Goal: Task Accomplishment & Management: Use online tool/utility

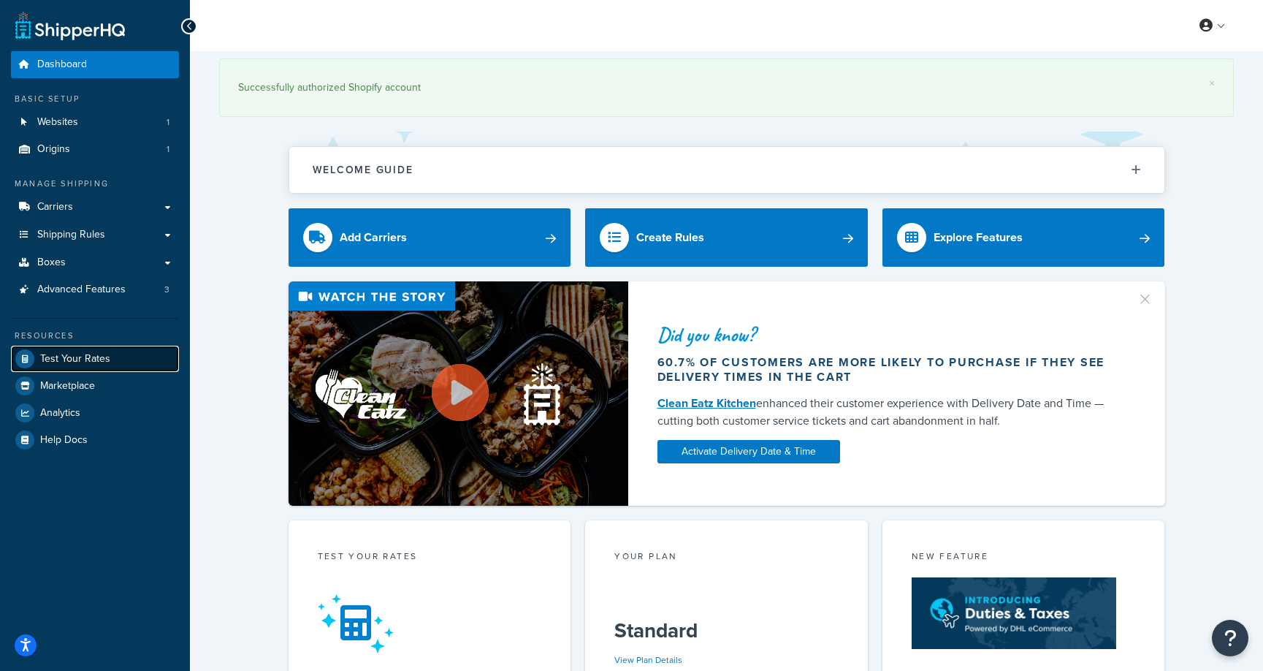
click at [95, 356] on span "Test Your Rates" at bounding box center [75, 359] width 70 height 12
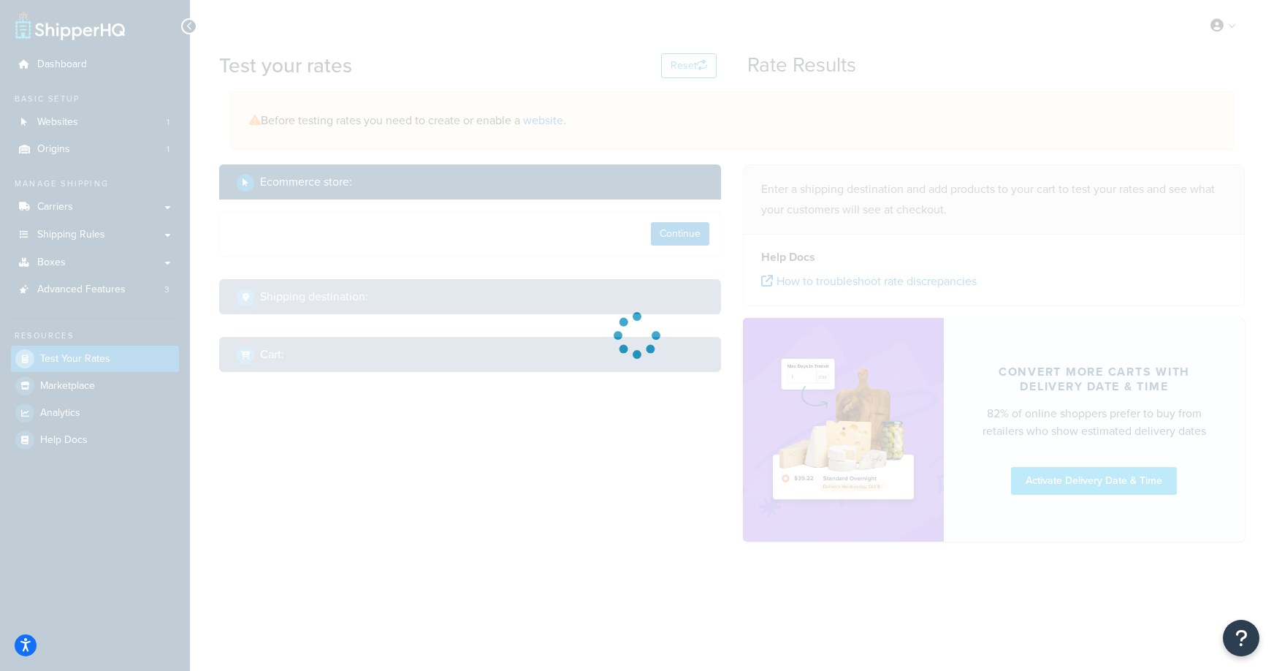
select select "[GEOGRAPHIC_DATA]"
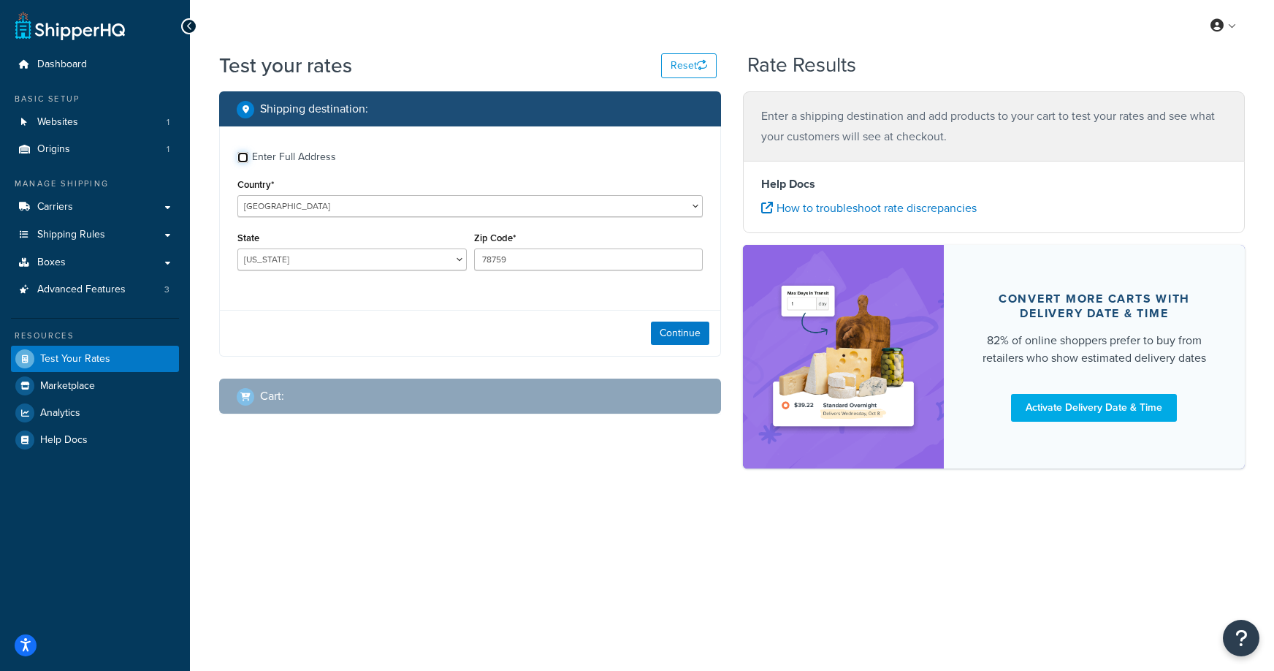
click at [240, 161] on input "Enter Full Address" at bounding box center [242, 157] width 11 height 11
checkbox input "true"
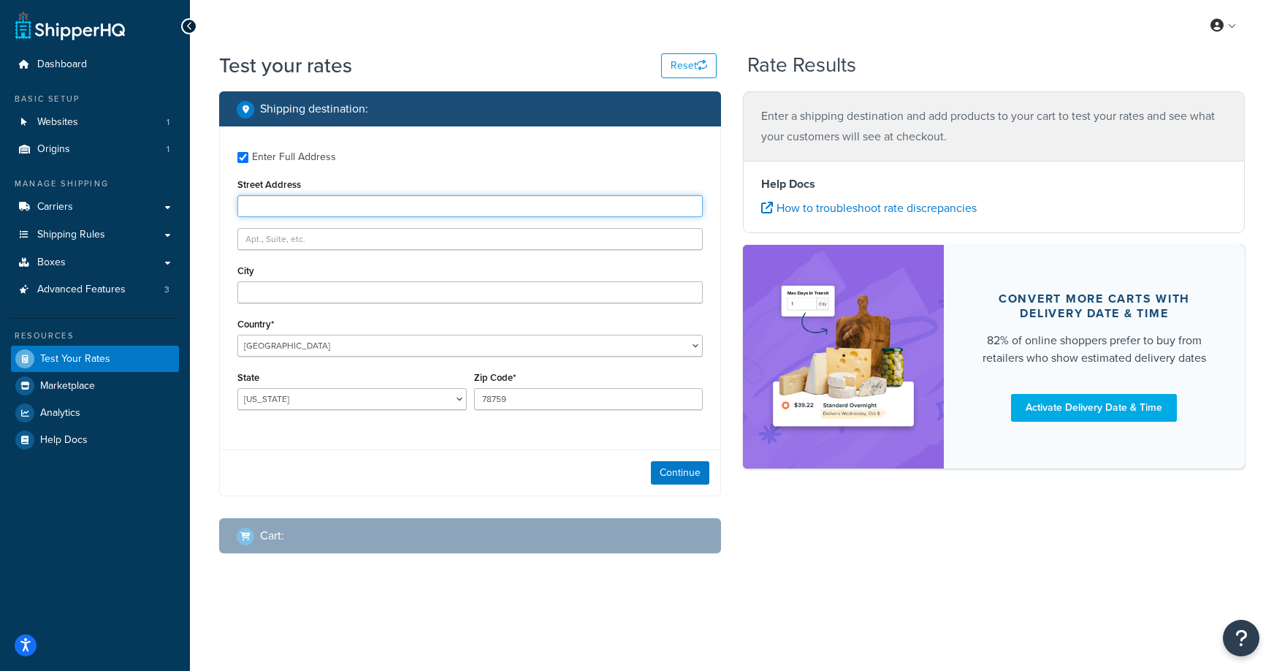
click at [367, 204] on input "Street Address" at bounding box center [469, 206] width 465 height 22
type input "[STREET_ADDRESS]"
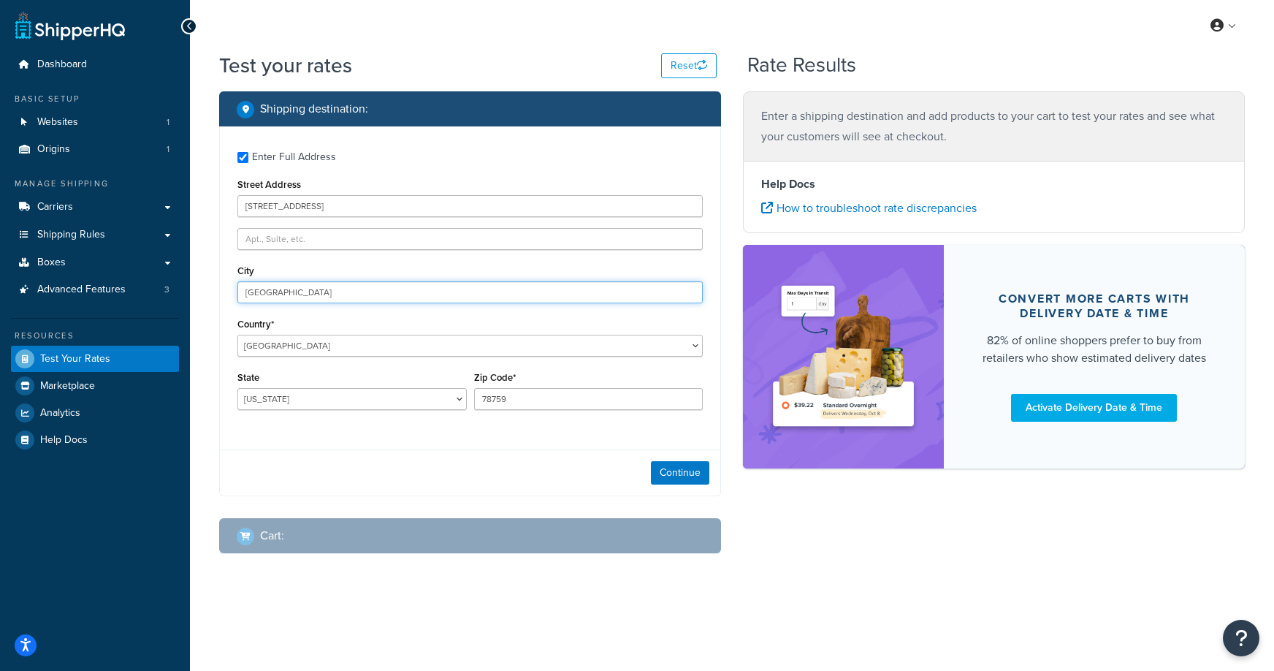
type input "[GEOGRAPHIC_DATA]"
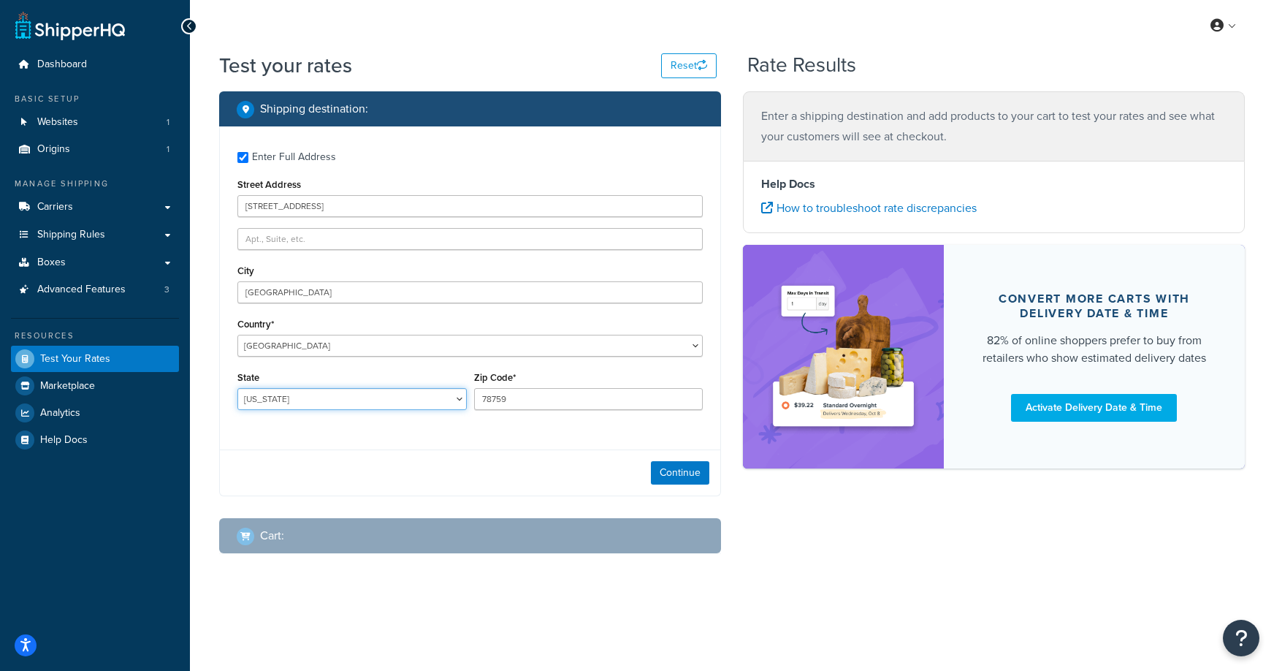
select select "NC"
click at [508, 386] on div "Zip Code* 78759" at bounding box center [588, 388] width 229 height 42
drag, startPoint x: 508, startPoint y: 386, endPoint x: 512, endPoint y: 395, distance: 9.8
click at [512, 395] on div "Zip Code* 78759" at bounding box center [588, 388] width 229 height 42
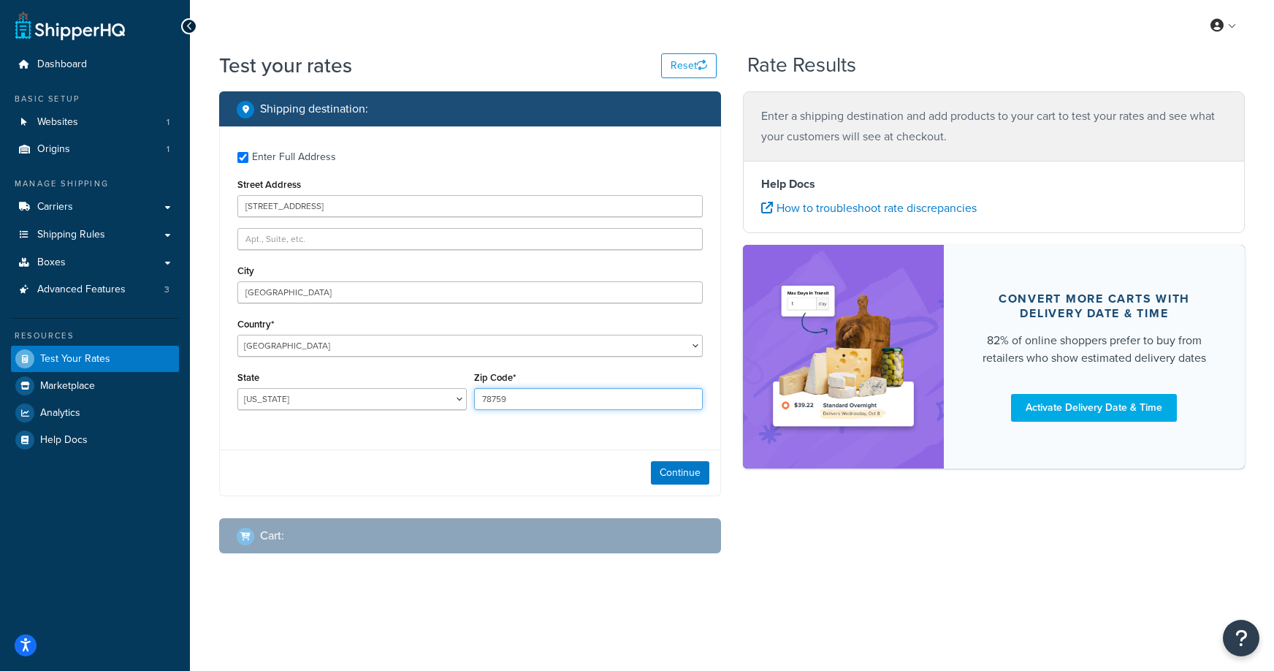
click at [512, 395] on input "78759" at bounding box center [588, 399] width 229 height 22
click at [511, 394] on input "78759" at bounding box center [588, 399] width 229 height 22
click at [511, 397] on input "78759" at bounding box center [588, 399] width 229 height 22
type input "27539"
click at [661, 470] on button "Continue" at bounding box center [680, 472] width 58 height 23
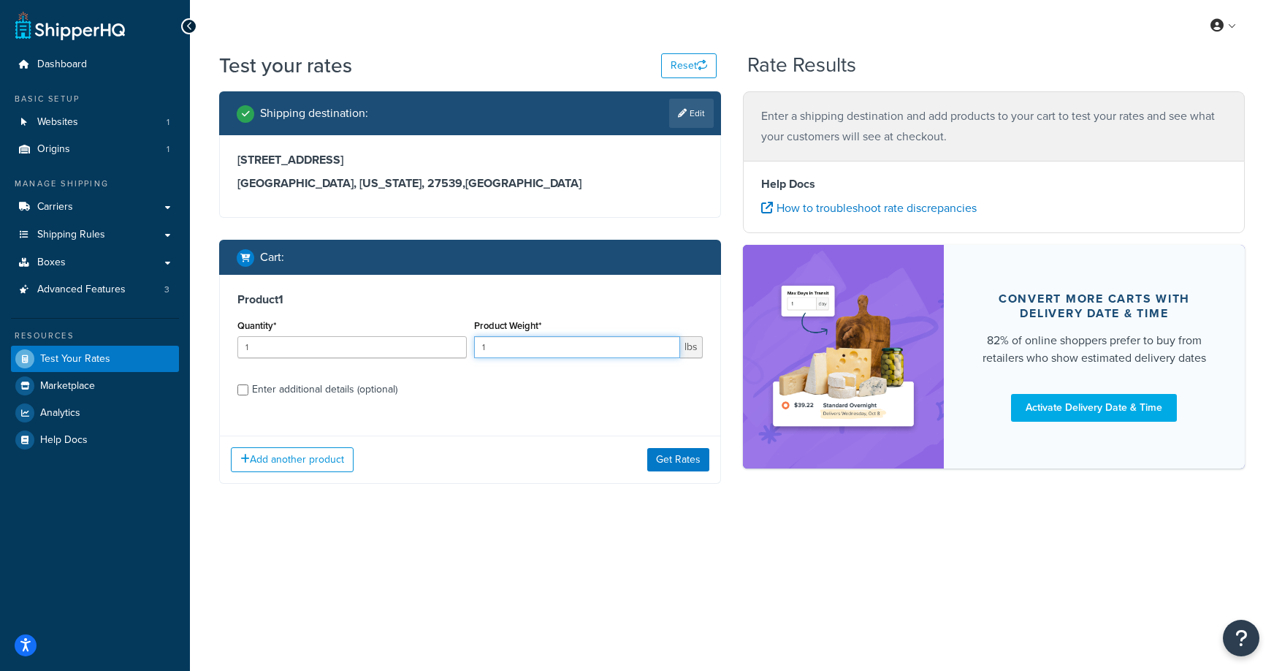
click at [509, 348] on input "1" at bounding box center [577, 347] width 207 height 22
type input "4.5"
click at [238, 381] on div "Enter additional details (optional)" at bounding box center [469, 387] width 465 height 23
click at [246, 392] on input "Enter additional details (optional)" at bounding box center [242, 389] width 11 height 11
checkbox input "true"
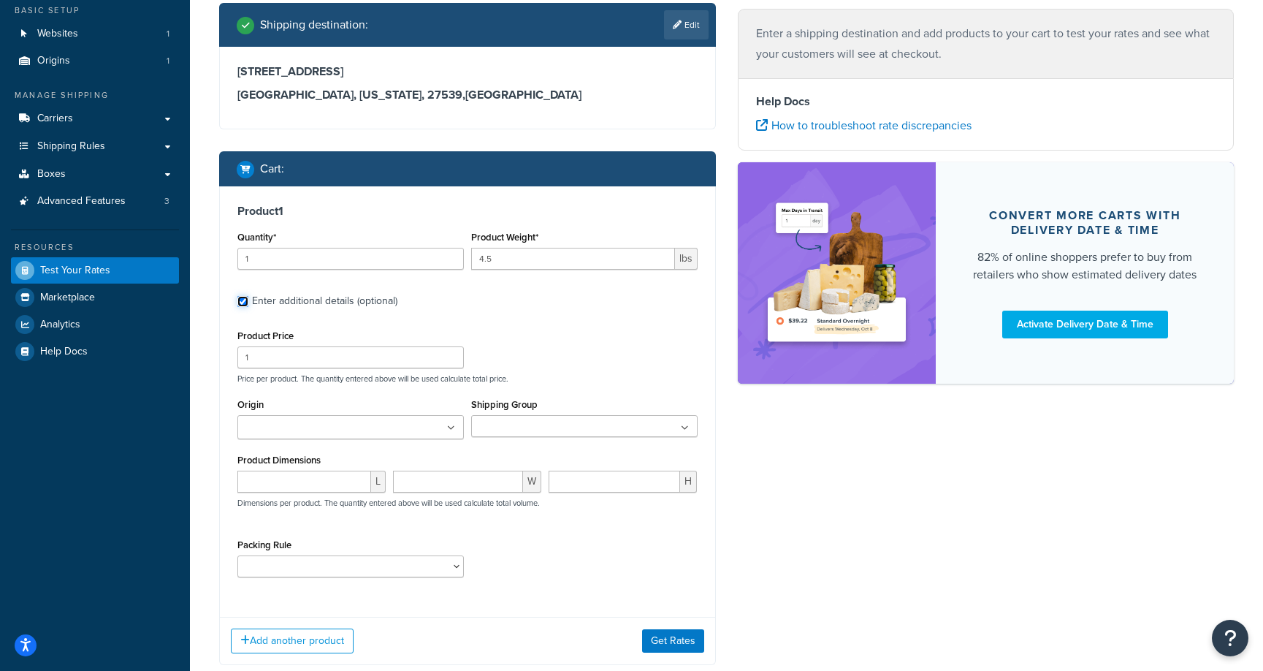
scroll to position [102, 0]
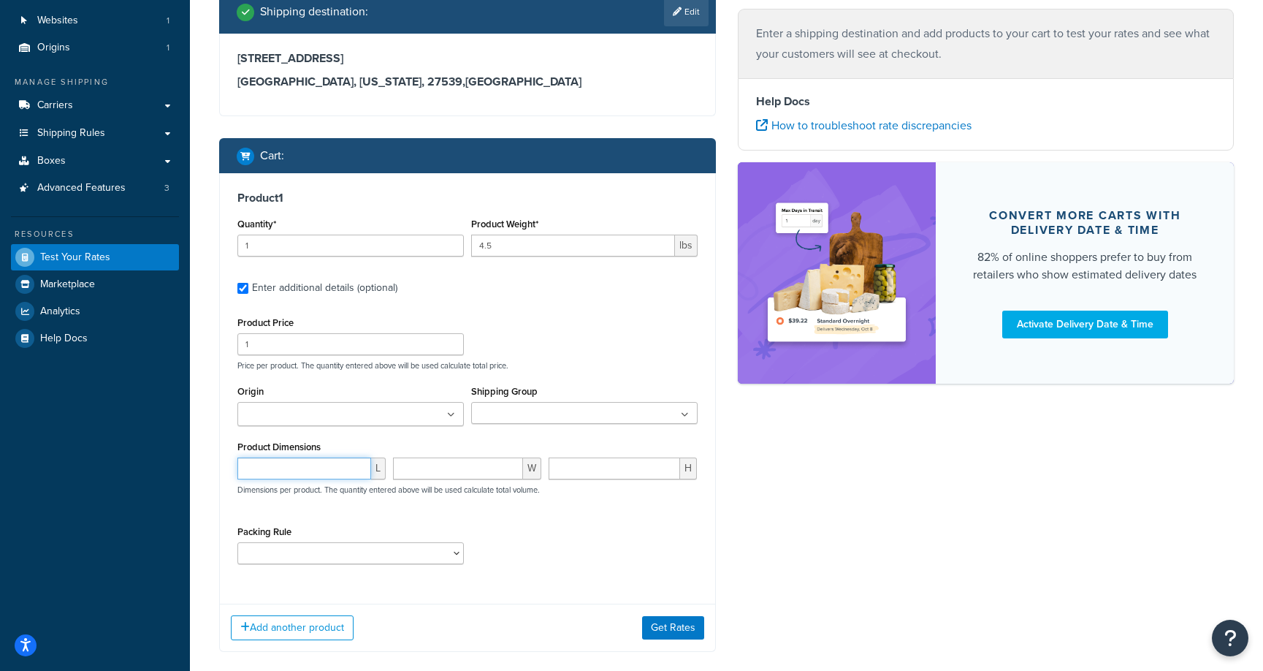
click at [319, 464] on input "number" at bounding box center [304, 468] width 134 height 22
type input "22"
type input "14"
type input "1.5"
click at [680, 617] on button "Get Rates" at bounding box center [673, 627] width 62 height 23
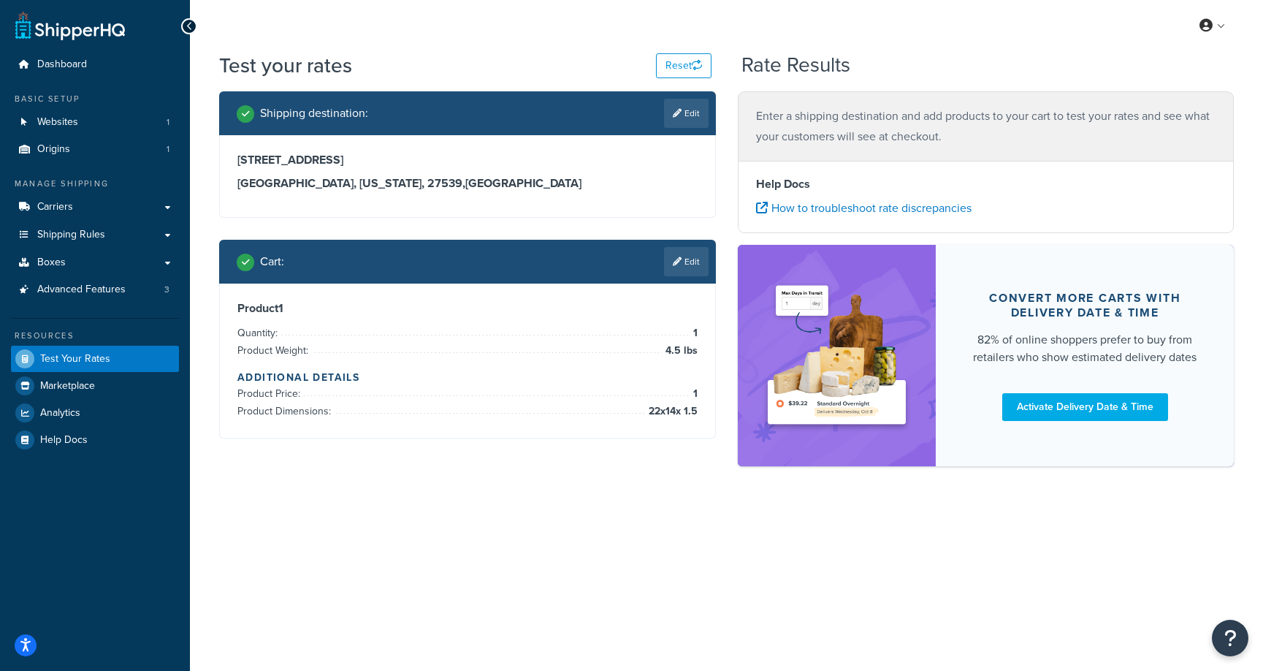
scroll to position [0, 0]
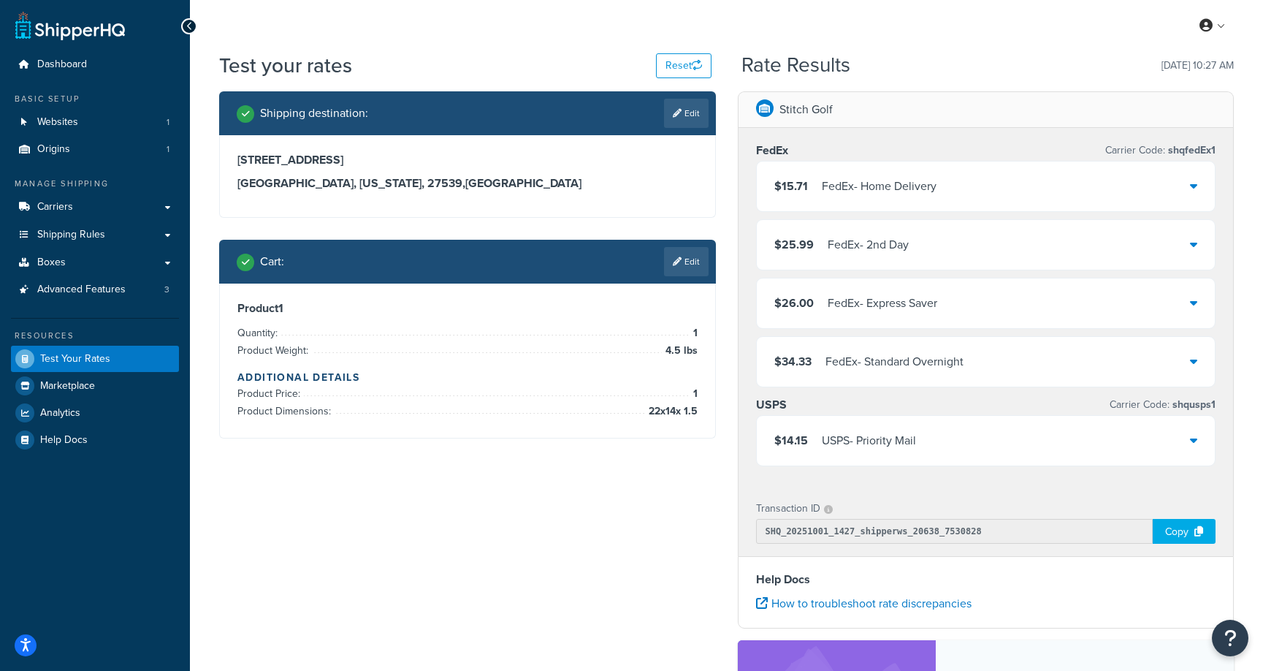
click at [1190, 181] on icon at bounding box center [1193, 186] width 7 height 12
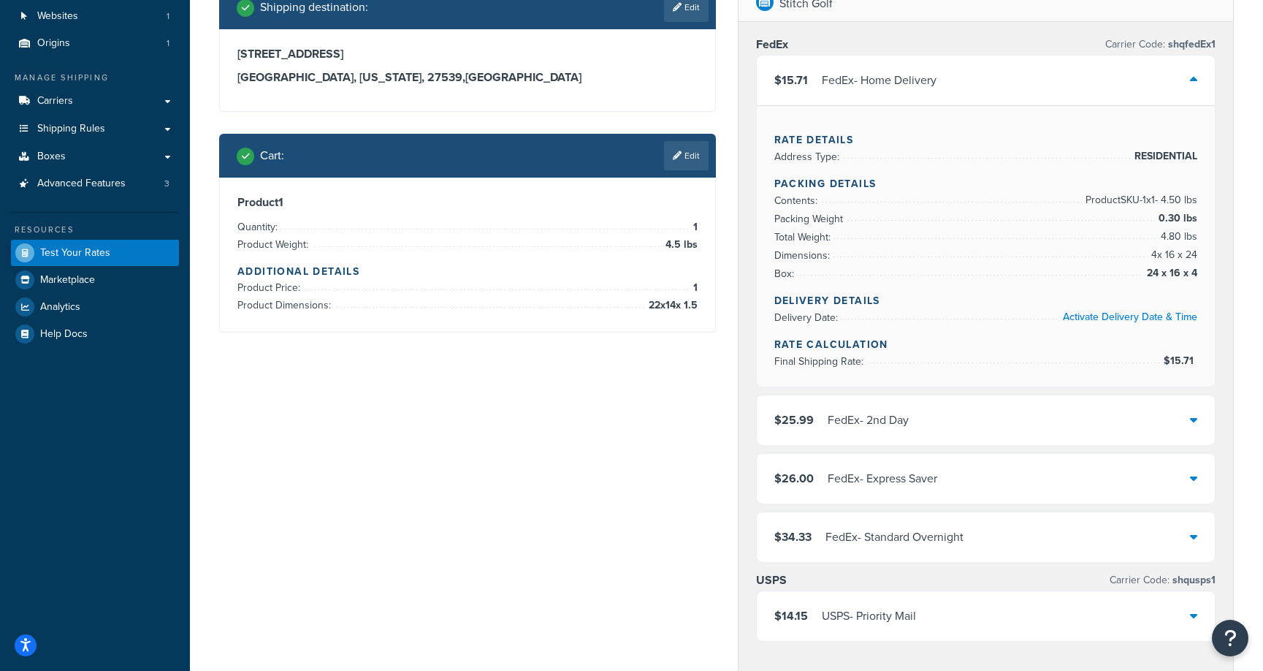
scroll to position [302, 0]
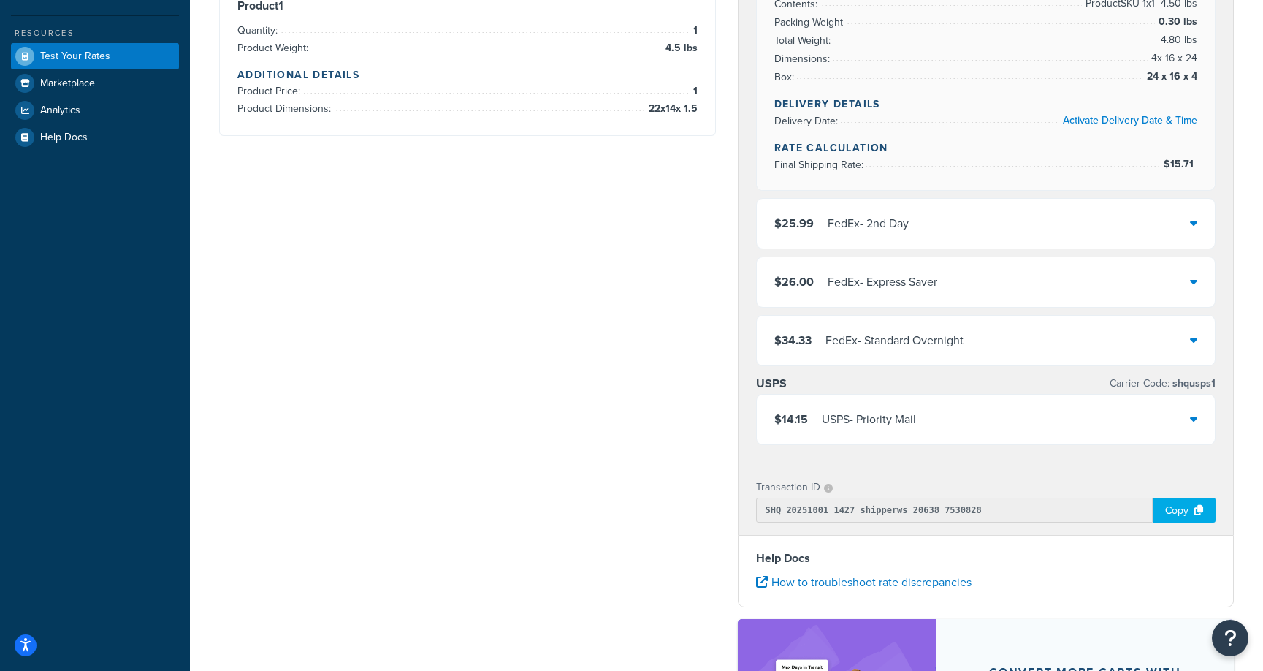
click at [1198, 419] on div "$14.15 USPS - Priority Mail" at bounding box center [986, 419] width 459 height 50
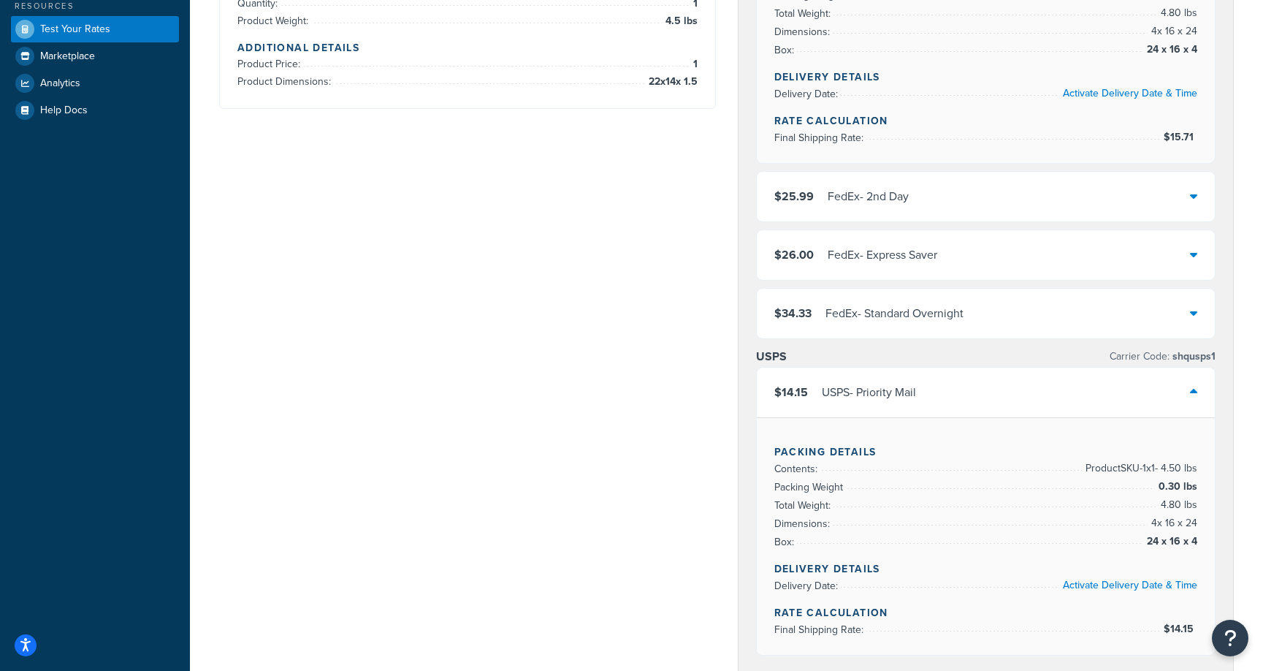
scroll to position [330, 0]
